Goal: Use online tool/utility: Utilize a website feature to perform a specific function

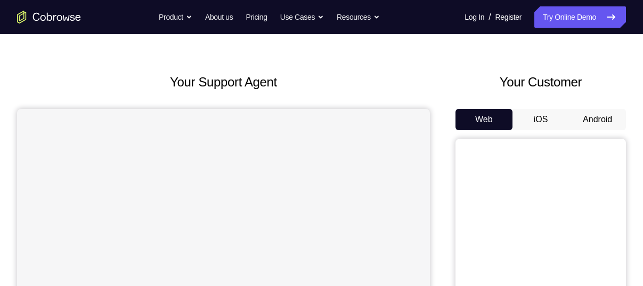
click at [593, 120] on button "Android" at bounding box center [597, 119] width 57 height 21
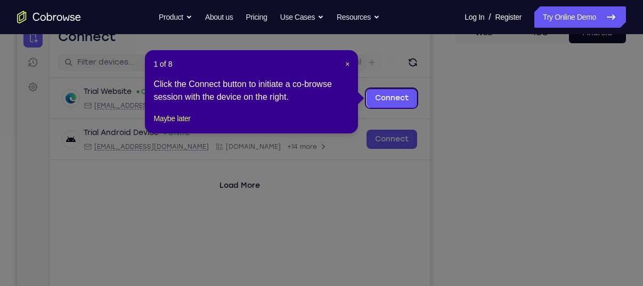
scroll to position [116, 0]
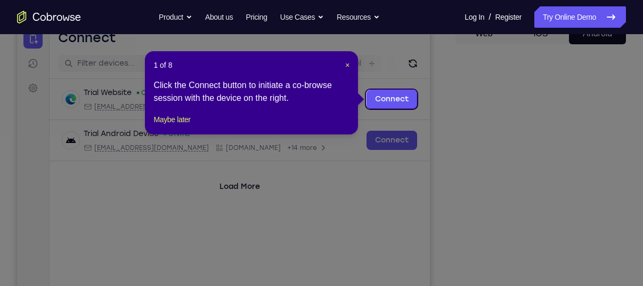
click at [350, 62] on div "1 of 8 × Click the Connect button to initiate a co-browse session with the devi…" at bounding box center [251, 92] width 213 height 83
click at [348, 63] on span "×" at bounding box center [347, 65] width 4 height 9
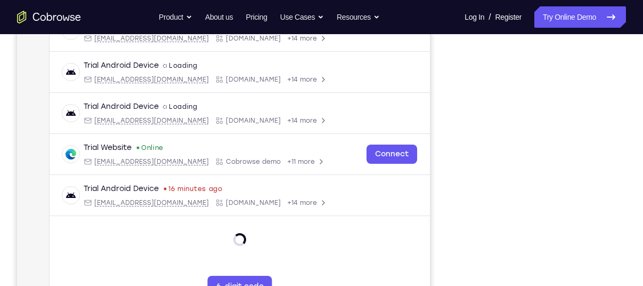
scroll to position [0, 0]
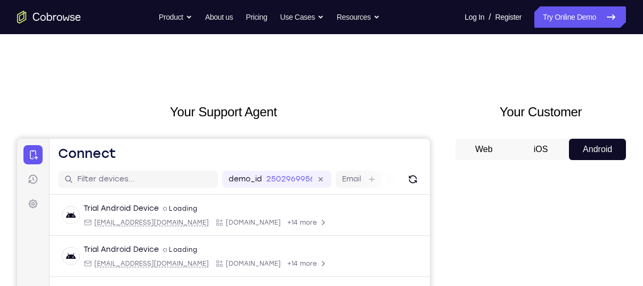
click at [532, 145] on button "iOS" at bounding box center [541, 149] width 57 height 21
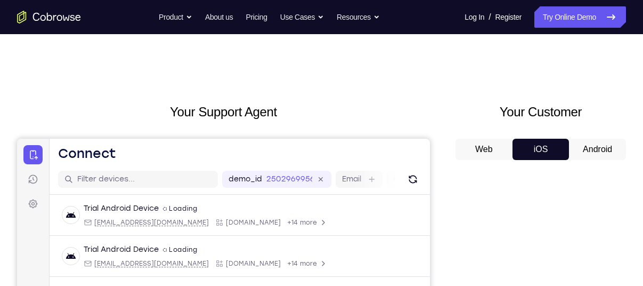
click at [582, 151] on button "Android" at bounding box center [597, 149] width 57 height 21
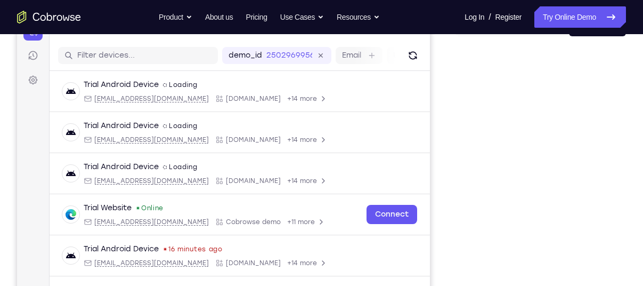
scroll to position [123, 0]
click at [408, 59] on icon "Refresh" at bounding box center [413, 56] width 11 height 11
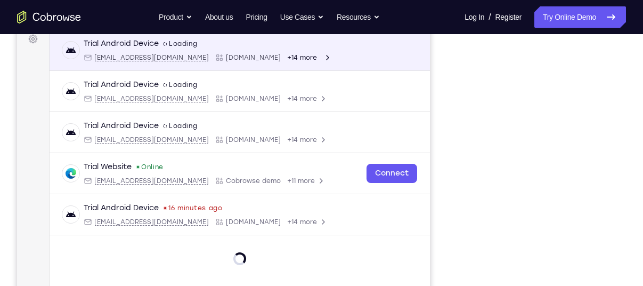
scroll to position [165, 0]
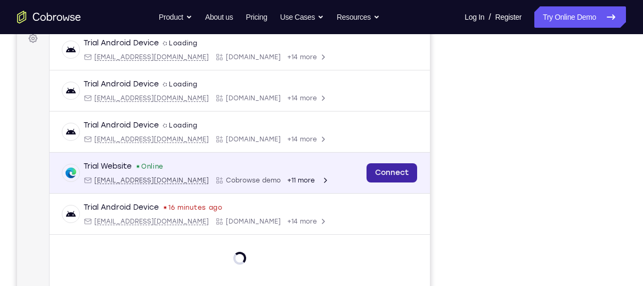
click at [392, 171] on link "Connect" at bounding box center [392, 172] width 51 height 19
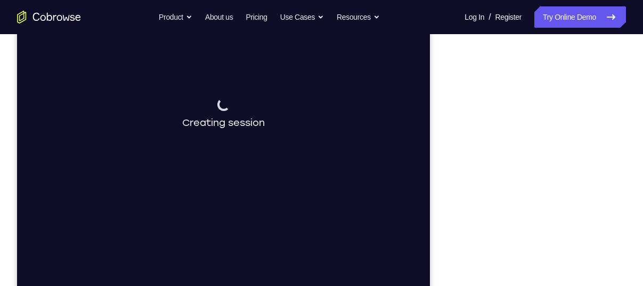
scroll to position [0, 0]
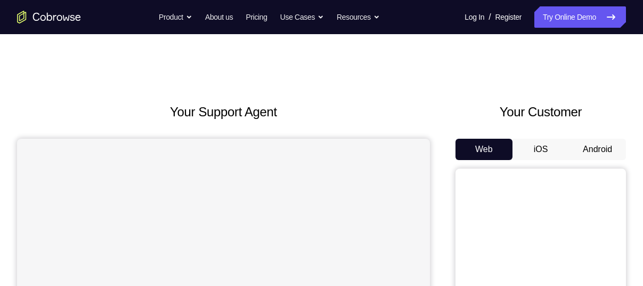
scroll to position [72, 0]
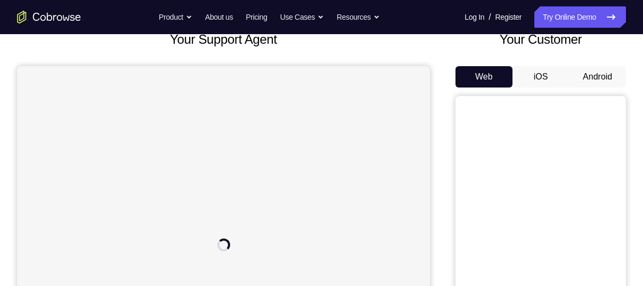
click at [587, 83] on button "Android" at bounding box center [597, 76] width 57 height 21
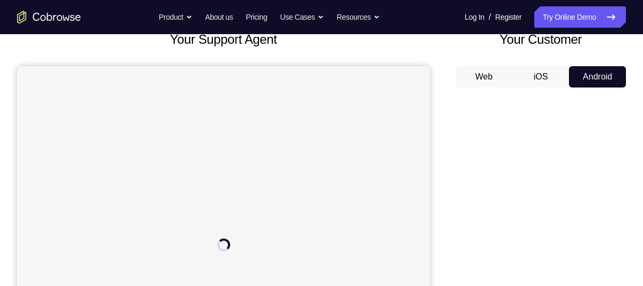
click at [559, 69] on button "iOS" at bounding box center [541, 76] width 57 height 21
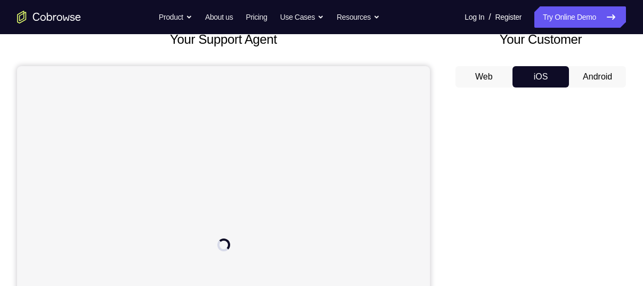
click at [596, 68] on button "Android" at bounding box center [597, 76] width 57 height 21
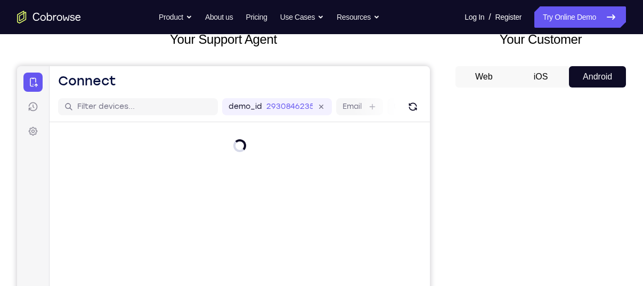
click at [522, 71] on button "iOS" at bounding box center [541, 76] width 57 height 21
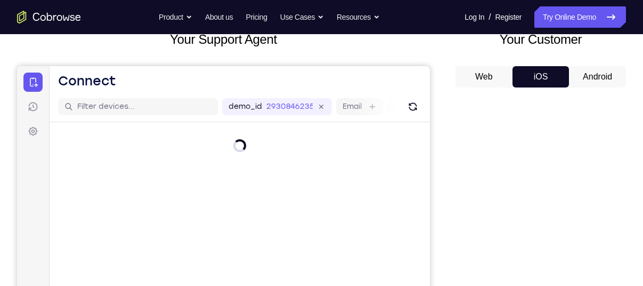
click at [503, 72] on button "Web" at bounding box center [484, 76] width 57 height 21
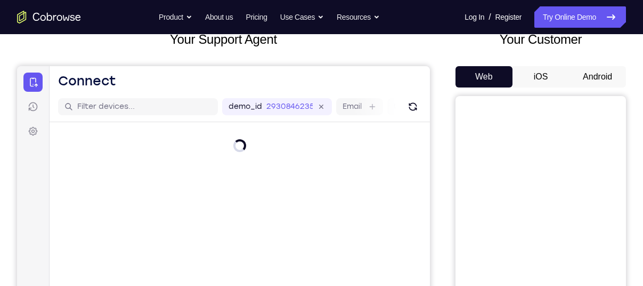
click at [553, 69] on button "iOS" at bounding box center [541, 76] width 57 height 21
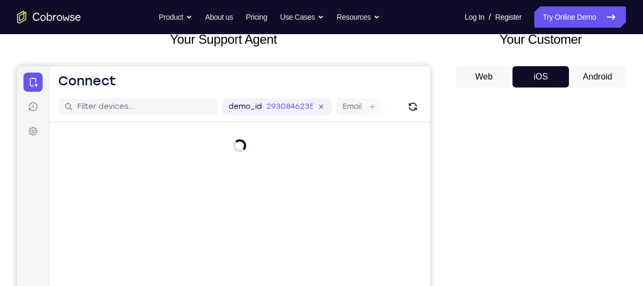
click at [599, 61] on div "Your Customer Web iOS Android" at bounding box center [541, 227] width 171 height 394
click at [595, 75] on button "Android" at bounding box center [597, 76] width 57 height 21
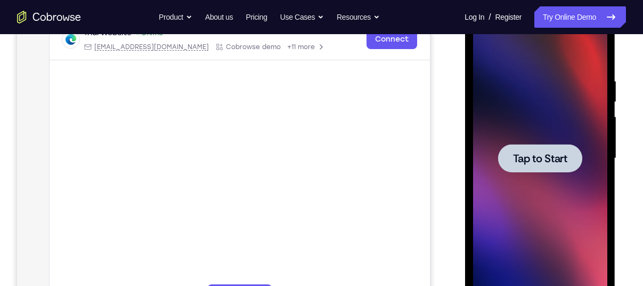
scroll to position [0, 0]
click at [558, 163] on span "Tap to Start" at bounding box center [540, 158] width 54 height 11
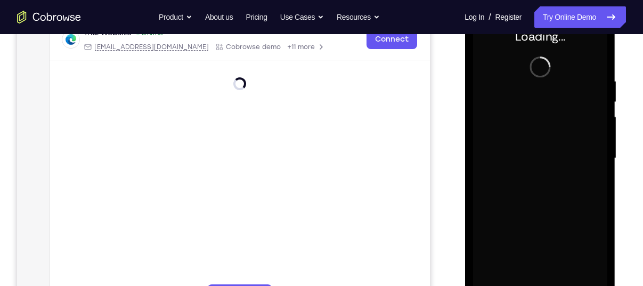
click at [558, 163] on div at bounding box center [540, 158] width 134 height 298
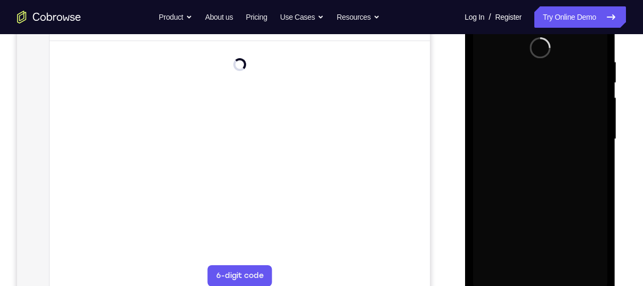
scroll to position [196, 0]
